Goal: Task Accomplishment & Management: Use online tool/utility

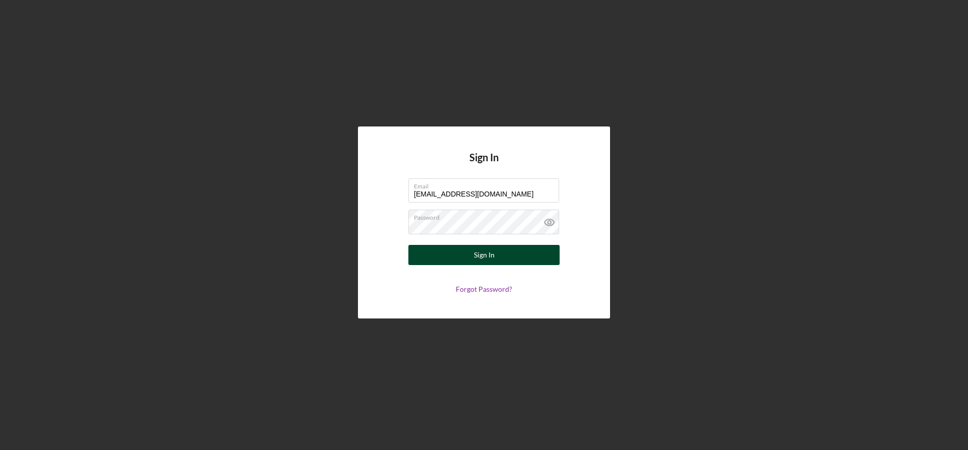
type input "[EMAIL_ADDRESS][DOMAIN_NAME]"
click at [488, 255] on div "Sign In" at bounding box center [484, 255] width 21 height 20
click at [780, 286] on div "Sign In Email [EMAIL_ADDRESS][DOMAIN_NAME] Password Sign In Forgot Password?" at bounding box center [484, 222] width 958 height 445
click at [502, 262] on button "Sign In" at bounding box center [484, 255] width 151 height 20
click at [503, 262] on button "Sign In" at bounding box center [484, 255] width 151 height 20
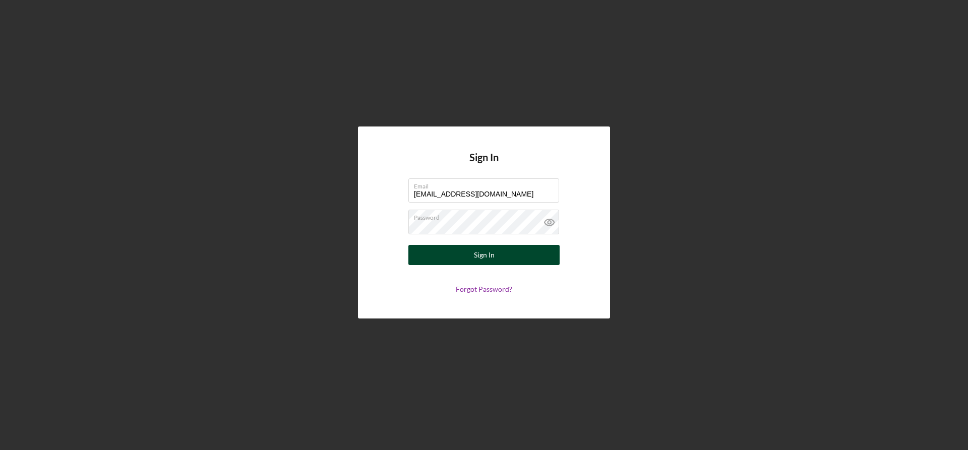
click at [503, 262] on button "Sign In" at bounding box center [484, 255] width 151 height 20
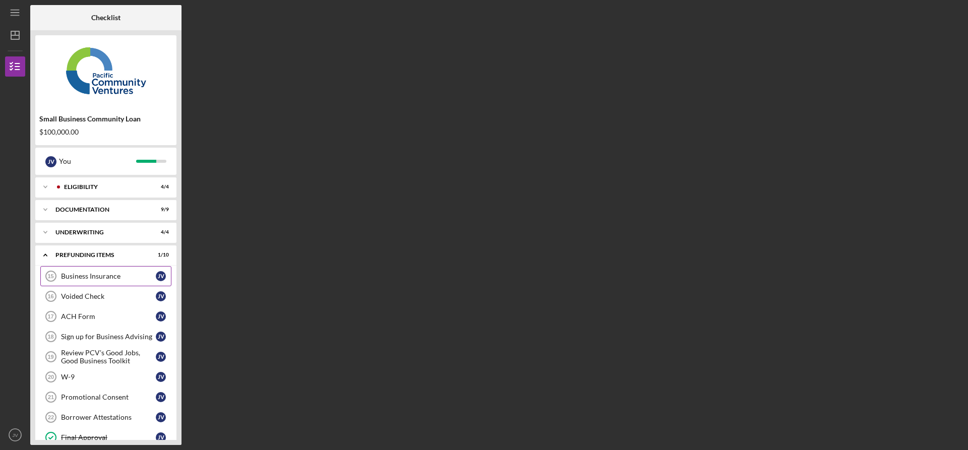
click at [146, 278] on div "Business Insurance" at bounding box center [108, 276] width 95 height 8
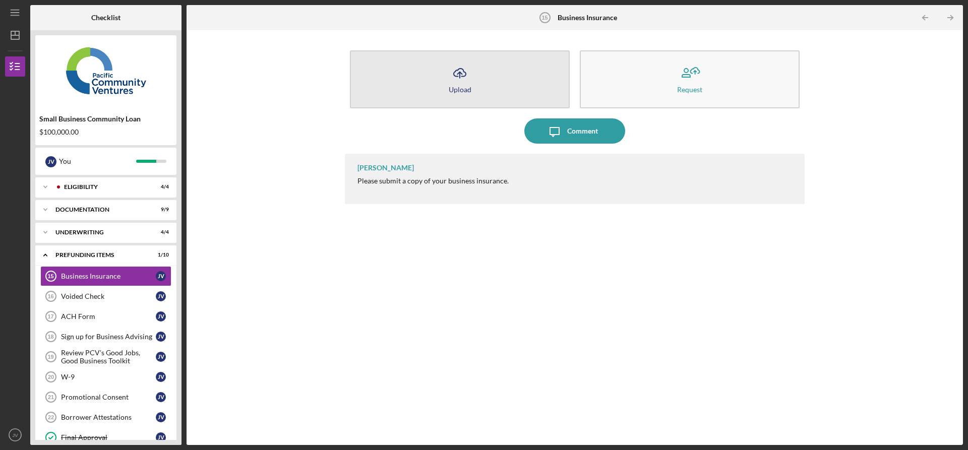
click at [455, 84] on icon "Icon/Upload" at bounding box center [459, 73] width 25 height 25
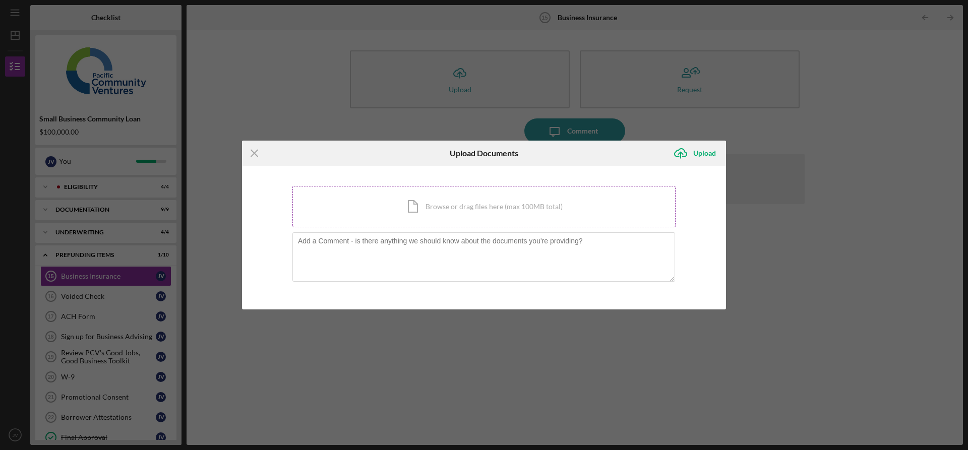
click at [428, 214] on div "Icon/Document Browse or drag files here (max 100MB total) Tap to choose files o…" at bounding box center [484, 206] width 383 height 41
